Goal: Task Accomplishment & Management: Use online tool/utility

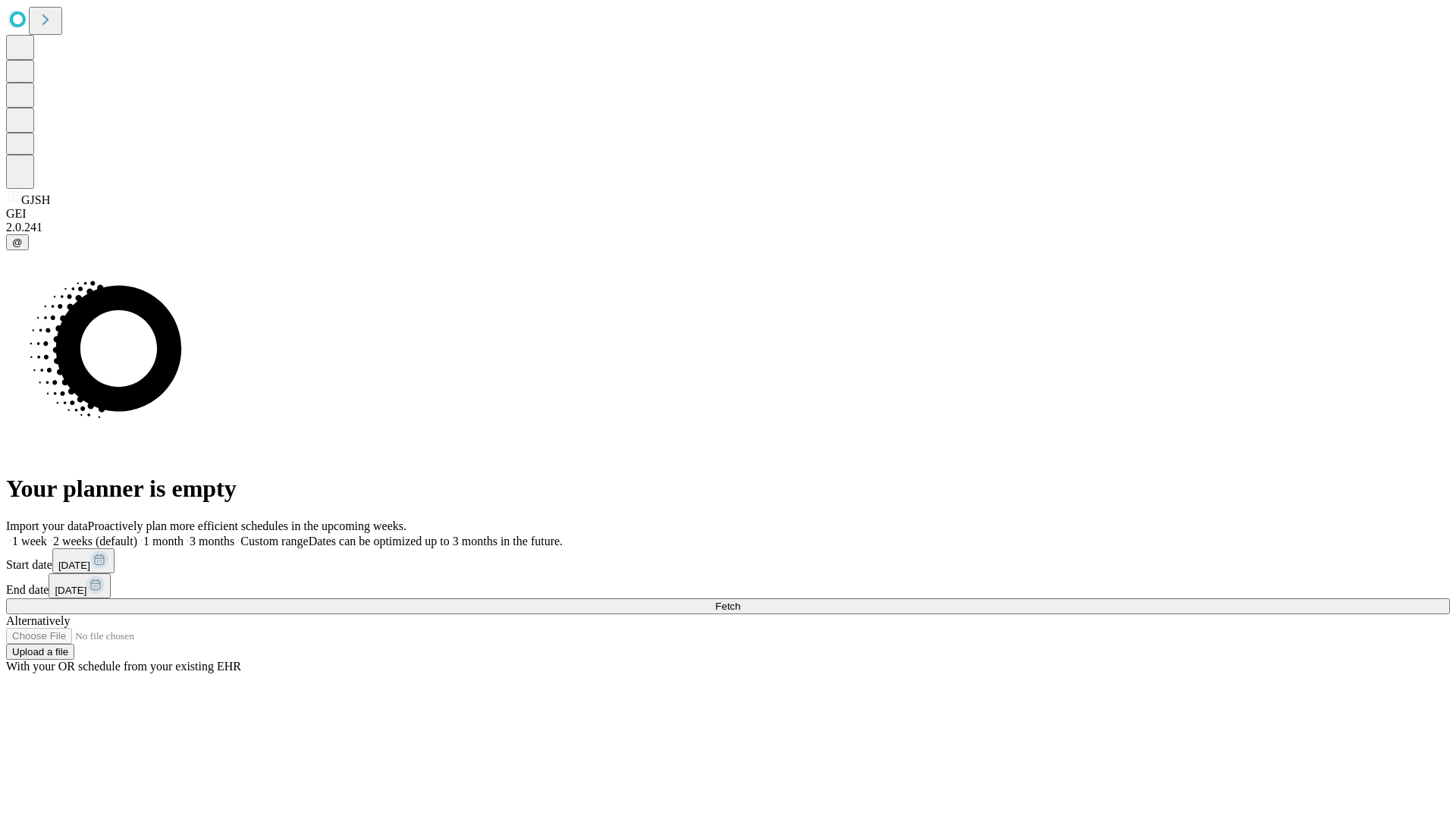
click at [740, 600] on span "Fetch" at bounding box center [727, 605] width 25 height 11
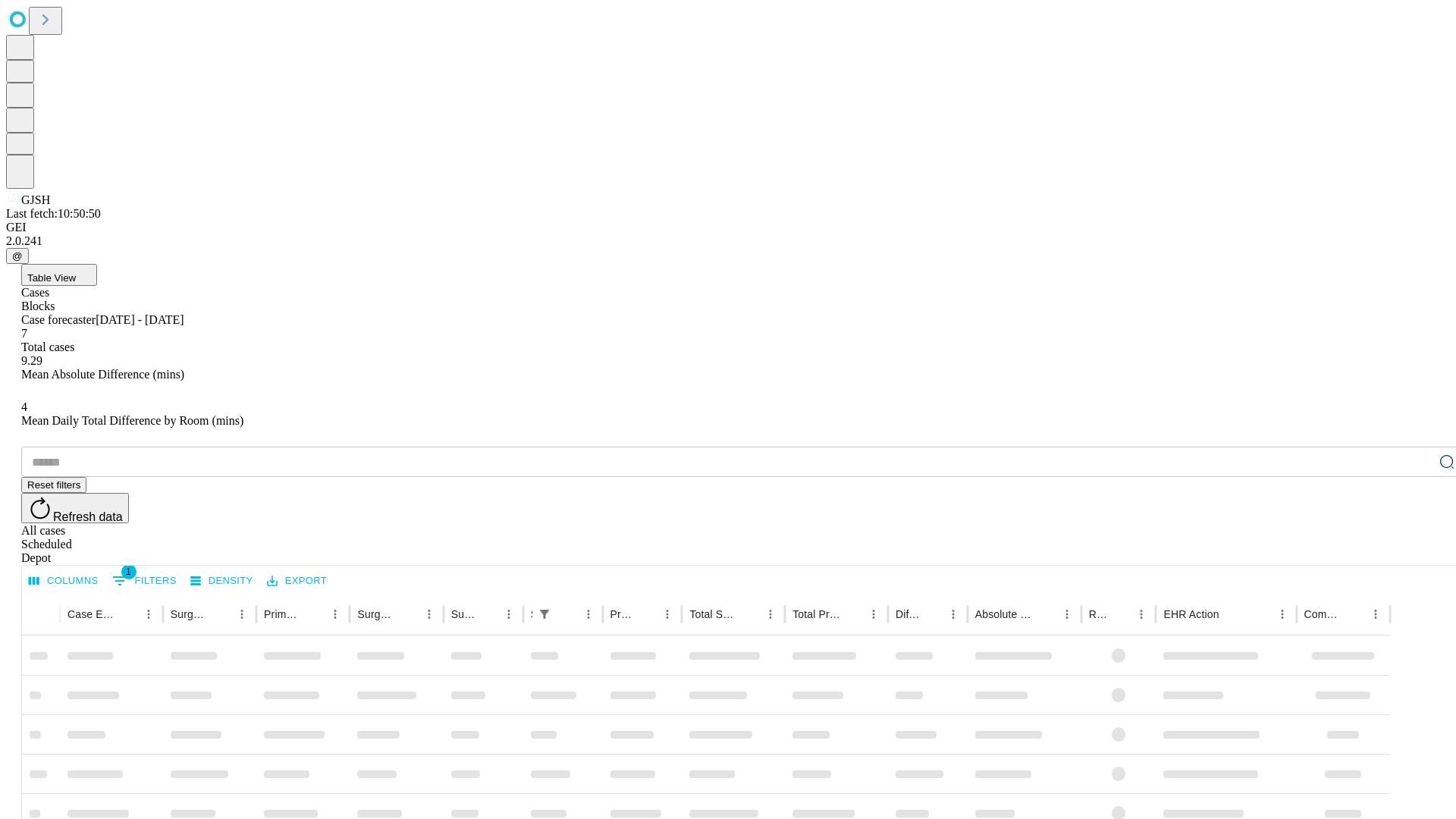
click at [1417, 552] on div "Depot" at bounding box center [743, 558] width 1444 height 14
